Goal: Information Seeking & Learning: Learn about a topic

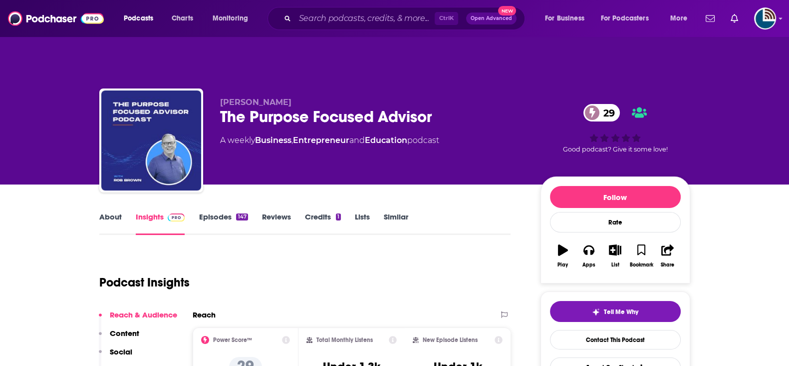
click at [105, 212] on link "About" at bounding box center [110, 223] width 22 height 23
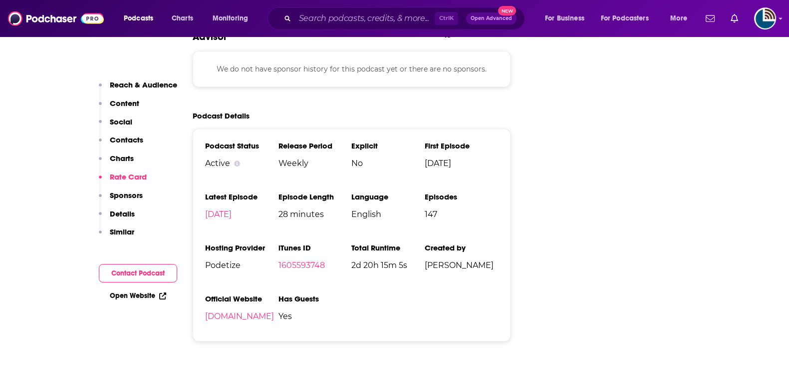
scroll to position [1186, 0]
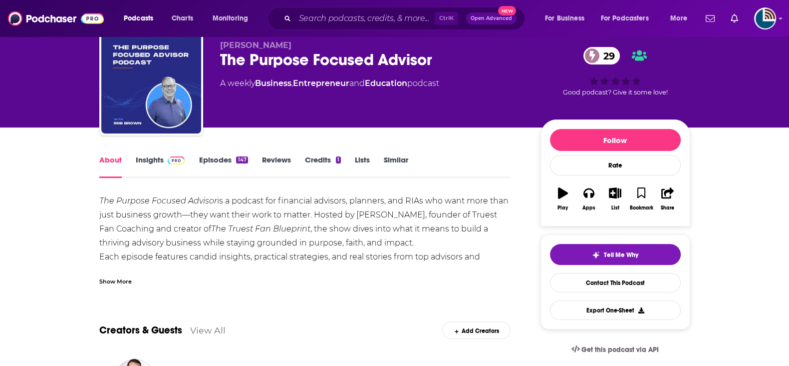
scroll to position [373, 0]
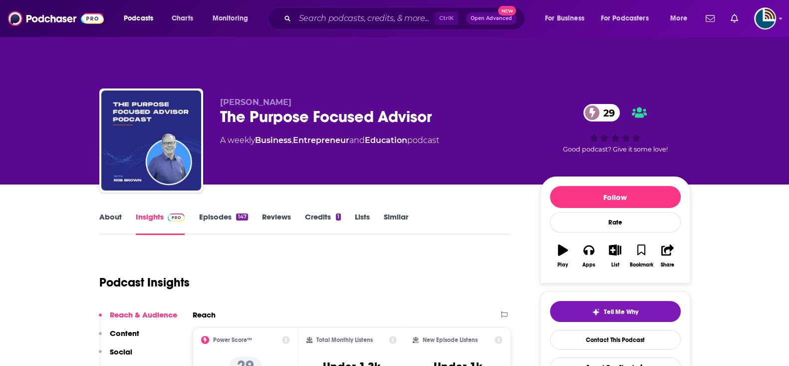
click at [116, 212] on link "About" at bounding box center [110, 223] width 22 height 23
